Goal: Task Accomplishment & Management: Manage account settings

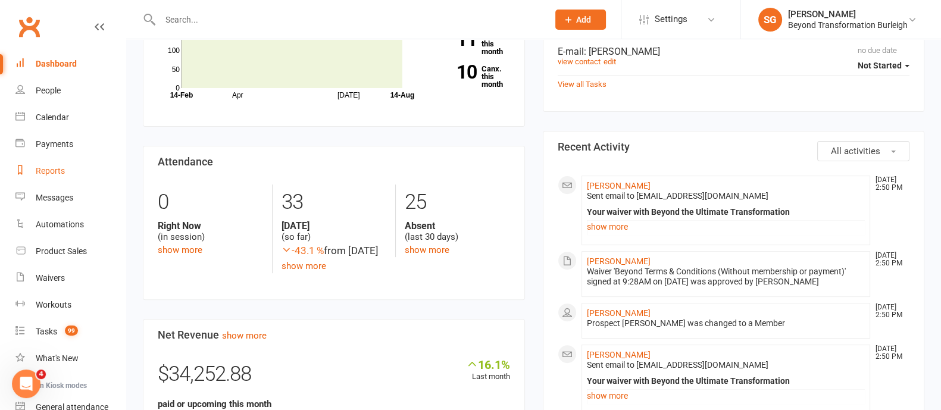
scroll to position [520, 0]
click at [54, 117] on div "Calendar" at bounding box center [52, 117] width 33 height 10
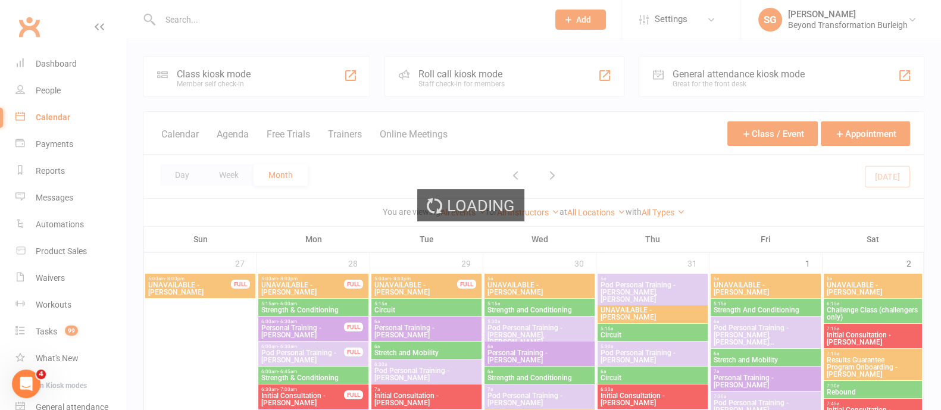
click at [233, 173] on div "Loading" at bounding box center [470, 205] width 941 height 410
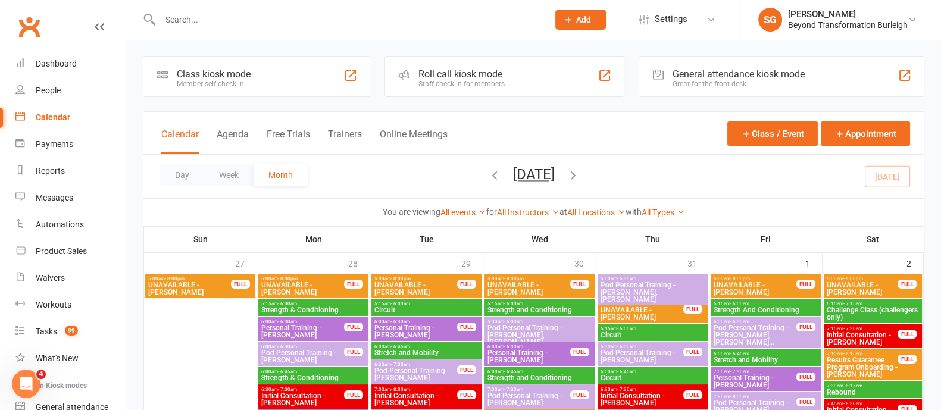
click at [233, 173] on button "Week" at bounding box center [228, 174] width 49 height 21
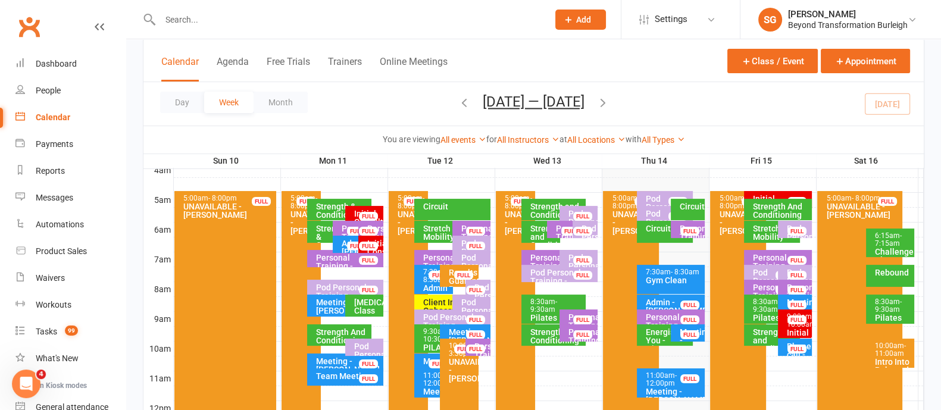
scroll to position [223, 0]
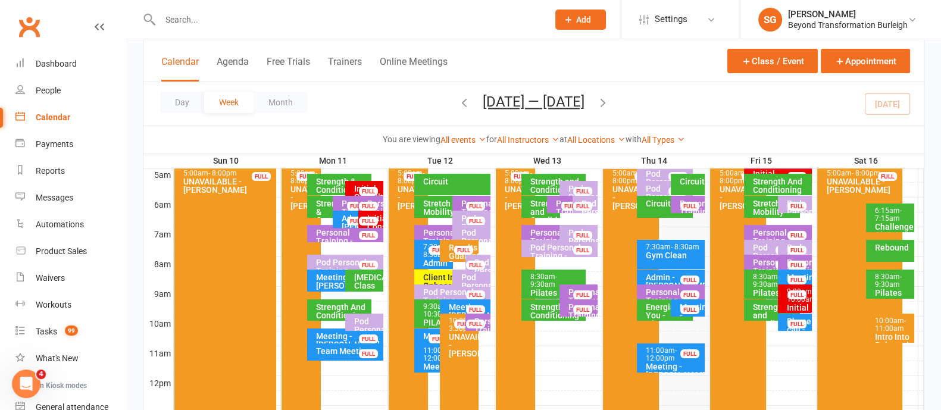
click at [887, 329] on span "- 11:00am" at bounding box center [890, 325] width 31 height 16
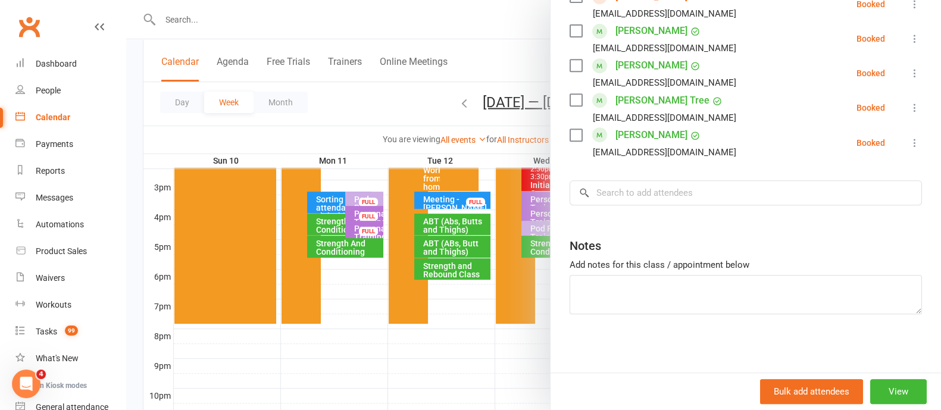
scroll to position [520, 0]
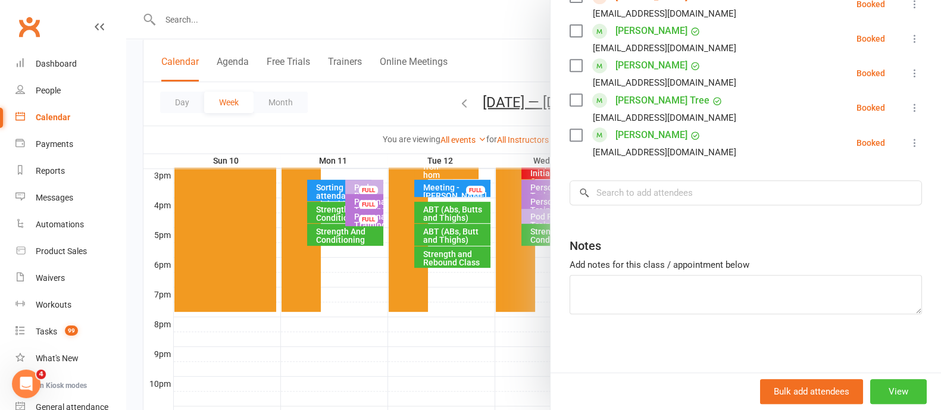
click at [876, 389] on button "View" at bounding box center [898, 391] width 57 height 25
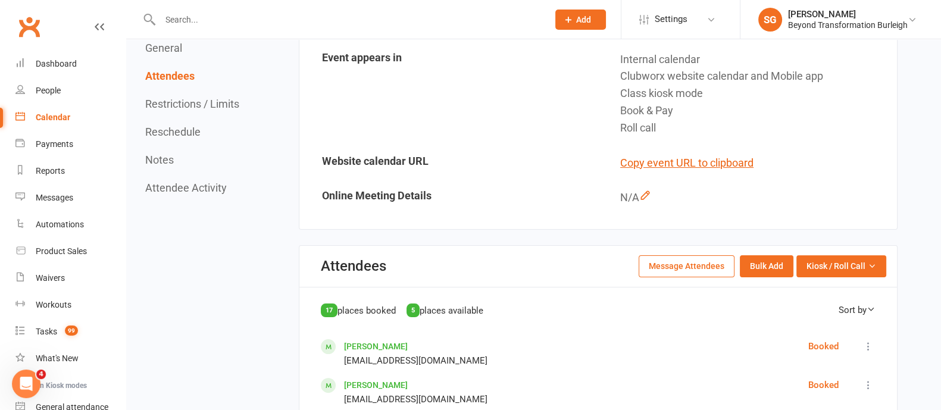
scroll to position [297, 0]
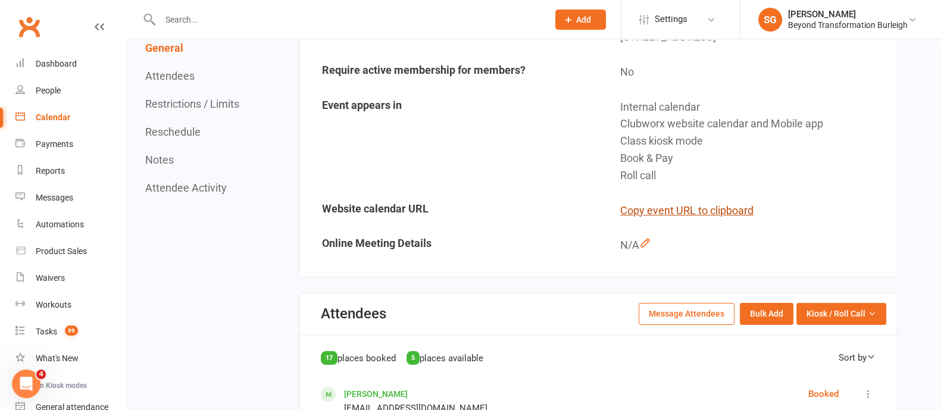
click at [678, 211] on button "Copy event URL to clipboard" at bounding box center [686, 210] width 133 height 17
click at [284, 6] on div at bounding box center [341, 19] width 397 height 39
click at [278, 24] on input "text" at bounding box center [348, 19] width 383 height 17
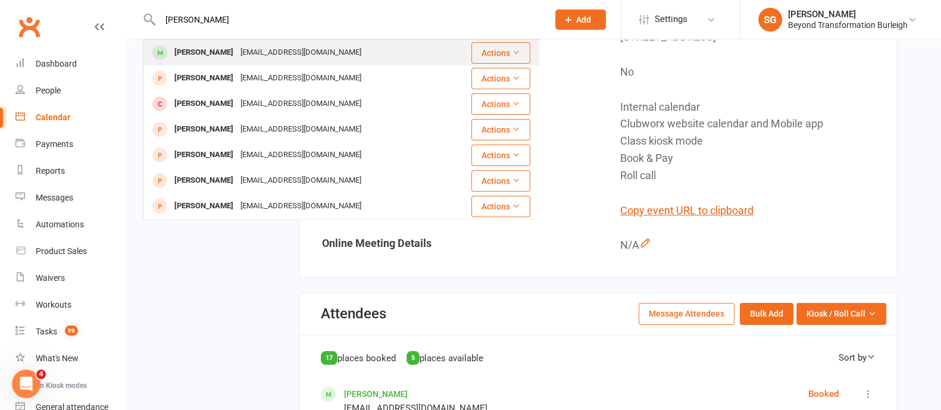
type input "[PERSON_NAME]"
click at [270, 54] on div "[EMAIL_ADDRESS][DOMAIN_NAME]" at bounding box center [301, 52] width 128 height 17
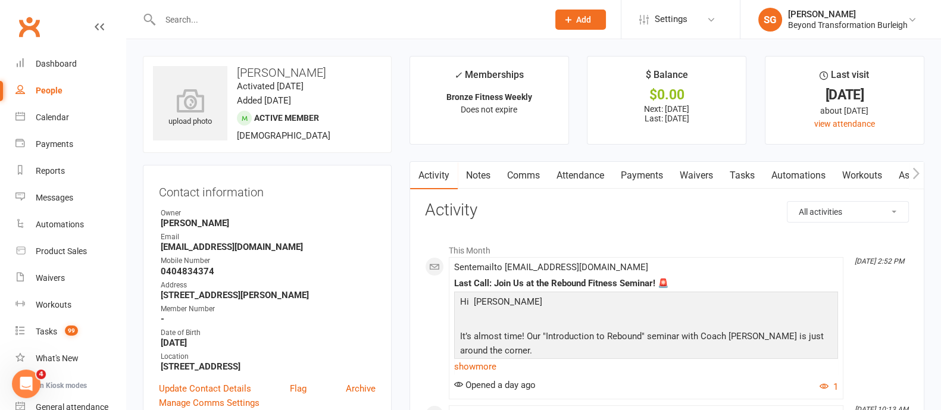
click at [593, 179] on link "Attendance" at bounding box center [580, 175] width 64 height 27
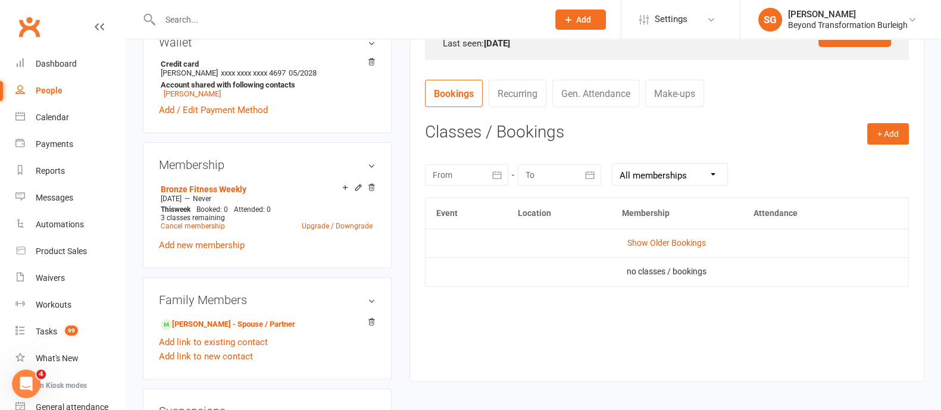
scroll to position [446, 0]
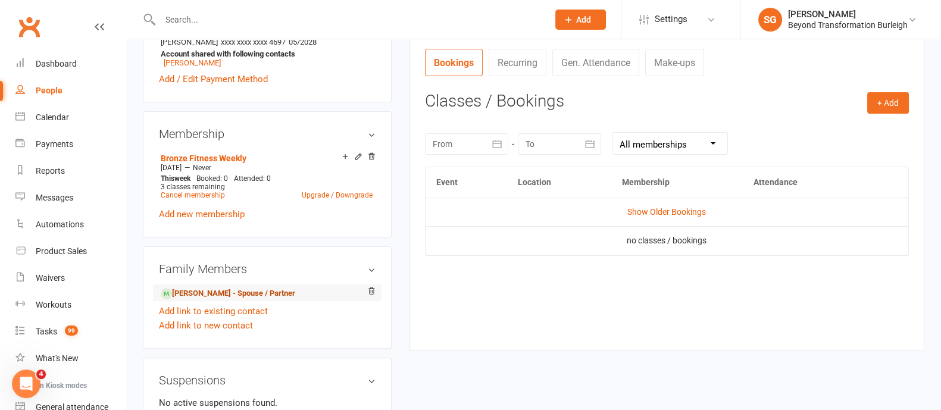
click at [262, 296] on link "[PERSON_NAME] - Spouse / Partner" at bounding box center [228, 293] width 135 height 12
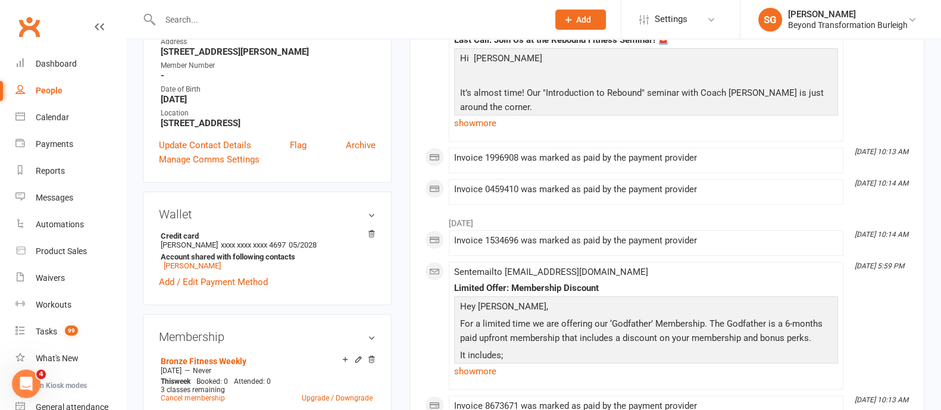
scroll to position [297, 0]
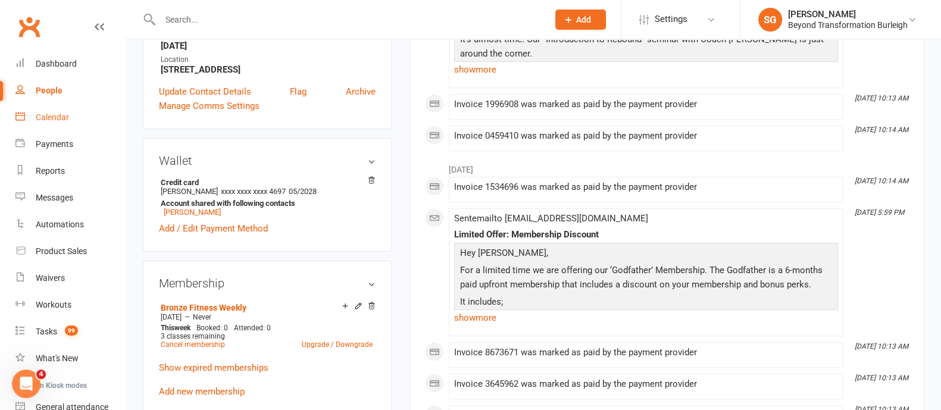
drag, startPoint x: 65, startPoint y: 115, endPoint x: 77, endPoint y: 114, distance: 11.4
click at [65, 115] on div "Calendar" at bounding box center [52, 117] width 33 height 10
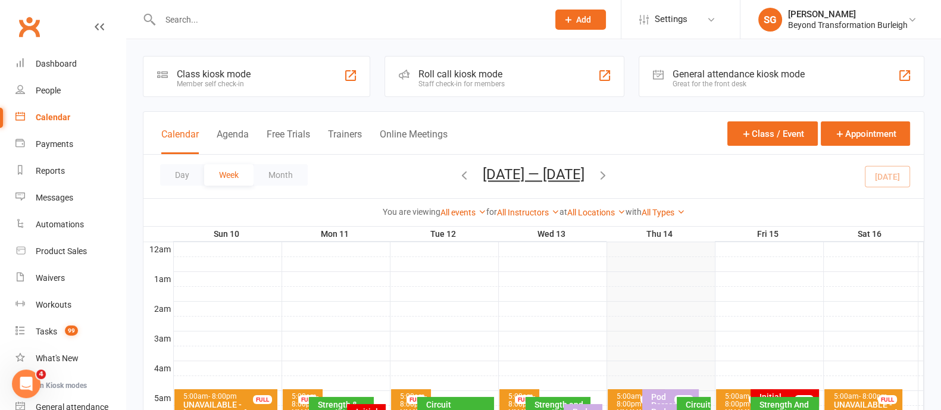
click at [609, 176] on icon "button" at bounding box center [602, 174] width 13 height 13
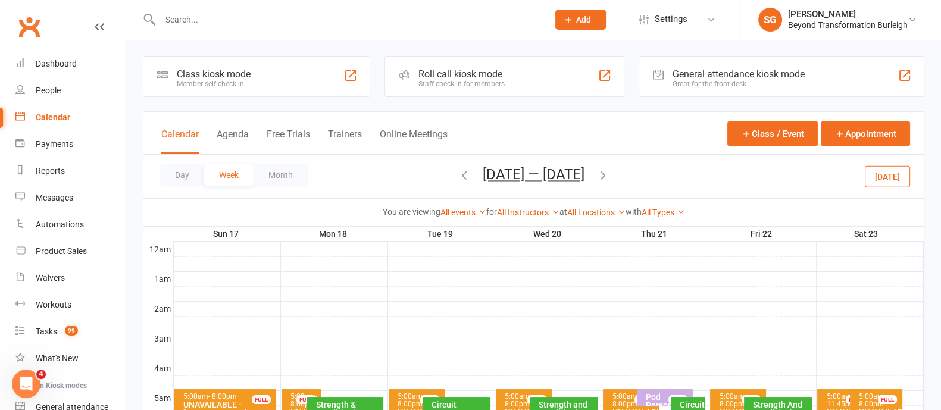
click at [609, 176] on icon "button" at bounding box center [602, 174] width 13 height 13
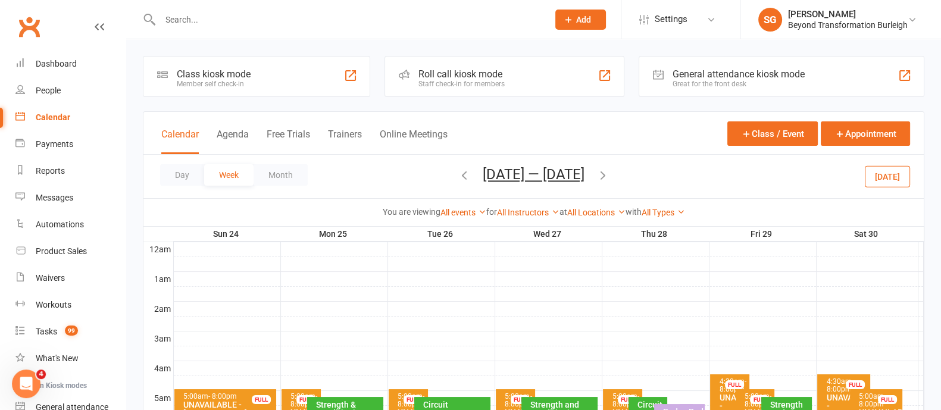
click at [609, 176] on icon "button" at bounding box center [602, 174] width 13 height 13
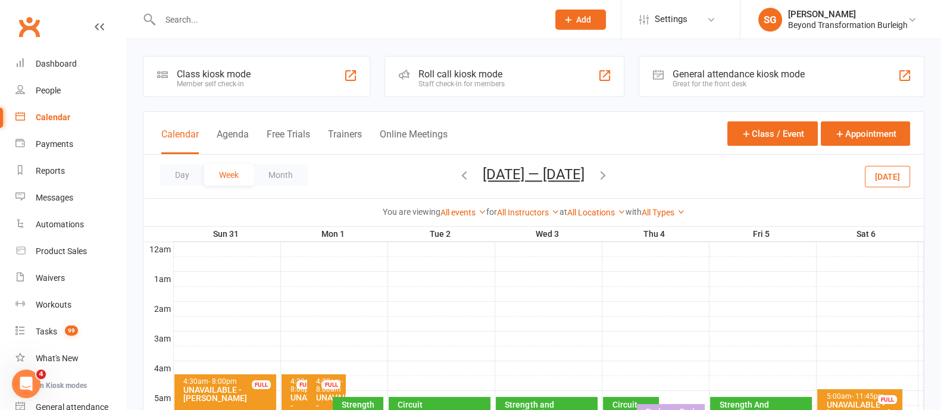
click at [596, 176] on span "[DATE] — [DATE] [DATE] Sun Mon Tue Wed Thu Fri Sat 27 28 29 30 31 01 02 03 04 0…" at bounding box center [534, 176] width 126 height 21
click at [609, 179] on icon "button" at bounding box center [602, 174] width 13 height 13
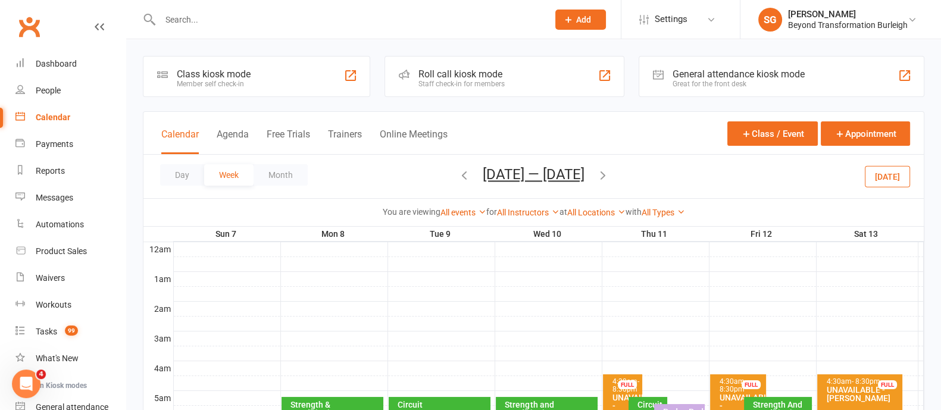
scroll to position [223, 0]
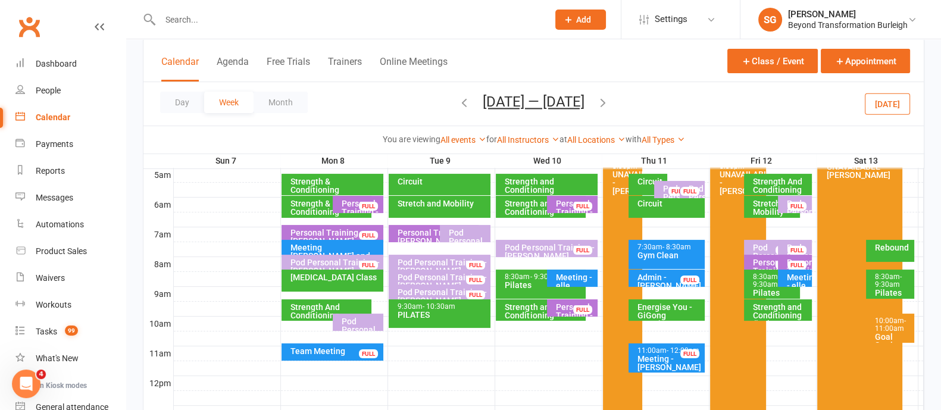
click at [881, 335] on div "Goal Setting with [PERSON_NAME]" at bounding box center [892, 349] width 37 height 33
